Goal: Information Seeking & Learning: Learn about a topic

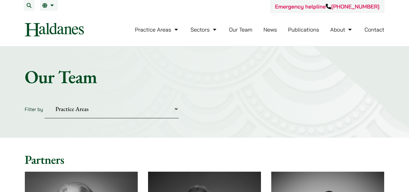
scroll to position [159, 0]
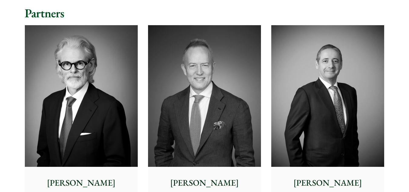
scroll to position [134, 0]
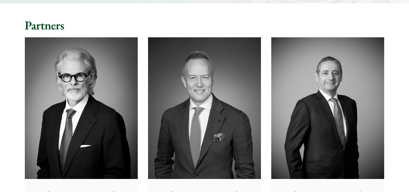
click at [358, 75] on img at bounding box center [327, 107] width 113 height 141
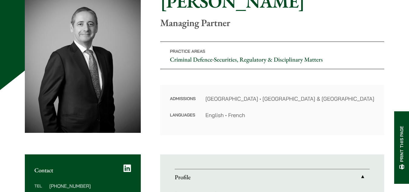
scroll to position [81, 0]
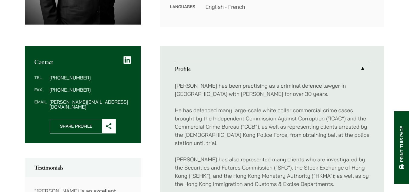
drag, startPoint x: 413, startPoint y: 20, endPoint x: 413, endPoint y: 49, distance: 28.8
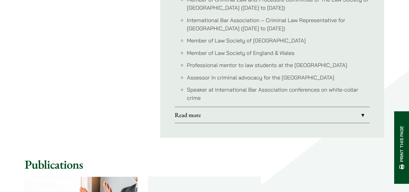
scroll to position [628, 0]
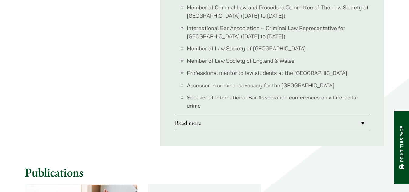
click at [355, 118] on link "Read more" at bounding box center [272, 123] width 195 height 16
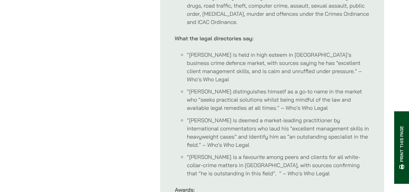
scroll to position [655, 0]
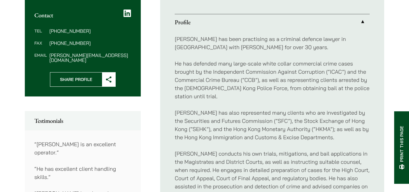
scroll to position [232, 0]
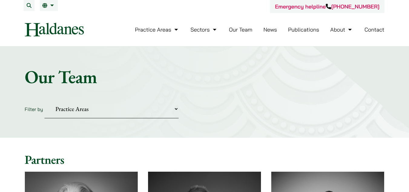
scroll to position [134, 0]
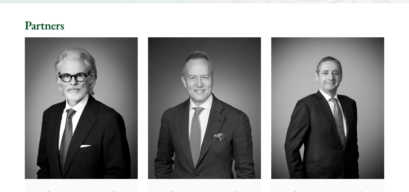
drag, startPoint x: 0, startPoint y: 0, endPoint x: 228, endPoint y: 105, distance: 250.7
click at [228, 105] on img at bounding box center [204, 107] width 113 height 141
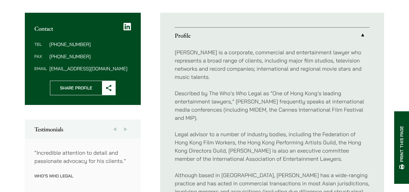
scroll to position [228, 0]
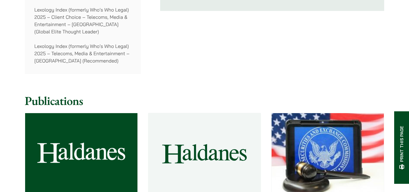
scroll to position [0, 0]
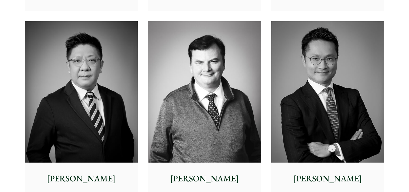
scroll to position [360, 0]
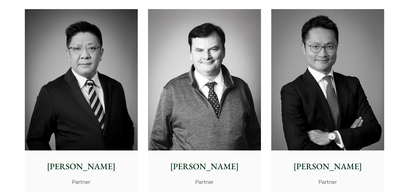
click at [219, 73] on img at bounding box center [204, 79] width 113 height 141
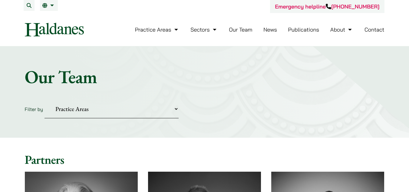
scroll to position [360, 0]
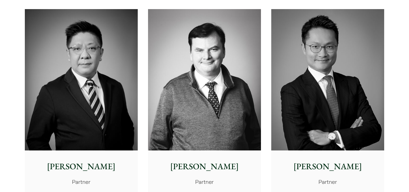
click at [96, 84] on img at bounding box center [81, 79] width 113 height 141
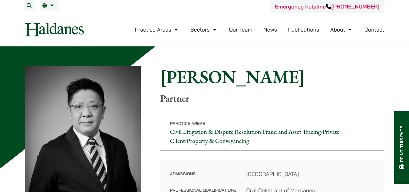
drag, startPoint x: 413, startPoint y: 53, endPoint x: 411, endPoint y: 4, distance: 49.4
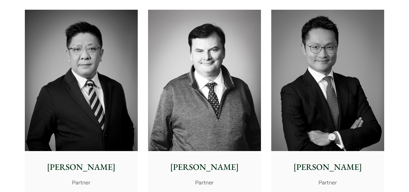
scroll to position [360, 0]
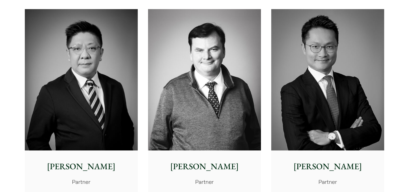
click at [352, 63] on img at bounding box center [327, 79] width 113 height 141
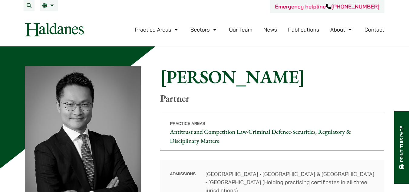
drag, startPoint x: 413, startPoint y: 15, endPoint x: 413, endPoint y: 7, distance: 8.5
